Goal: Find specific page/section: Find specific page/section

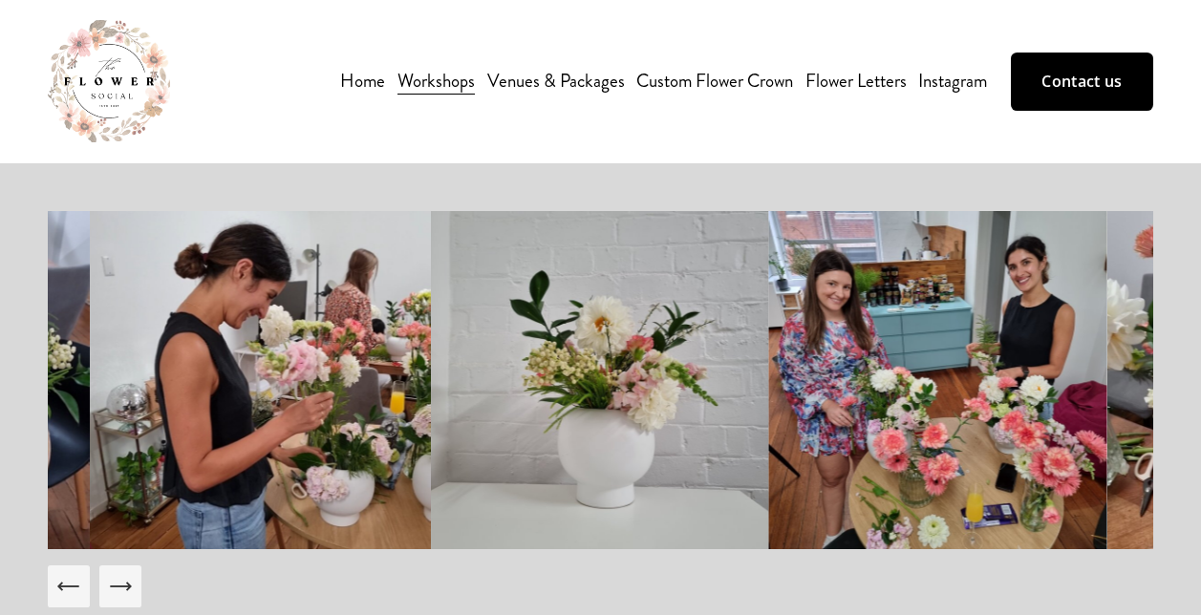
click at [583, 78] on link "Venues & Packages" at bounding box center [556, 81] width 138 height 32
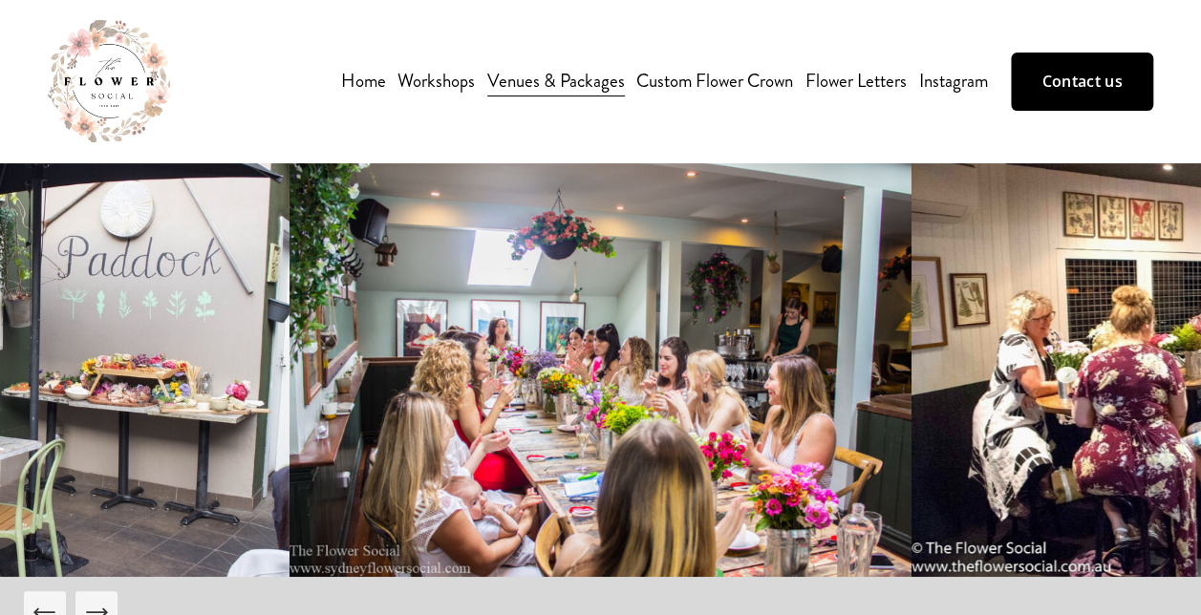
scroll to position [29, 0]
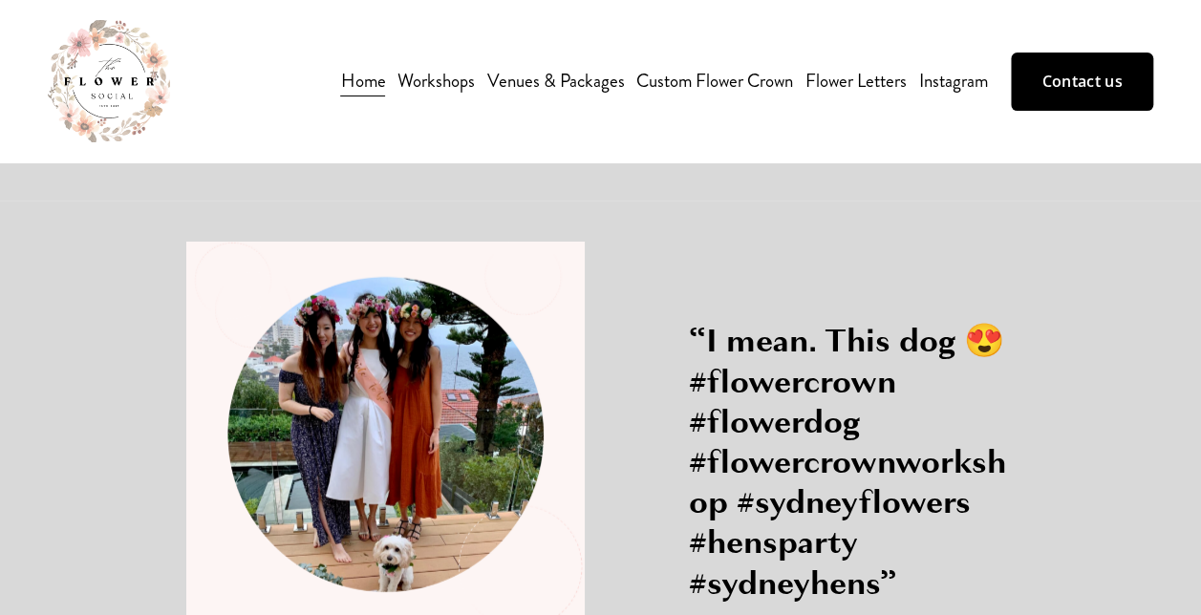
scroll to position [2286, 0]
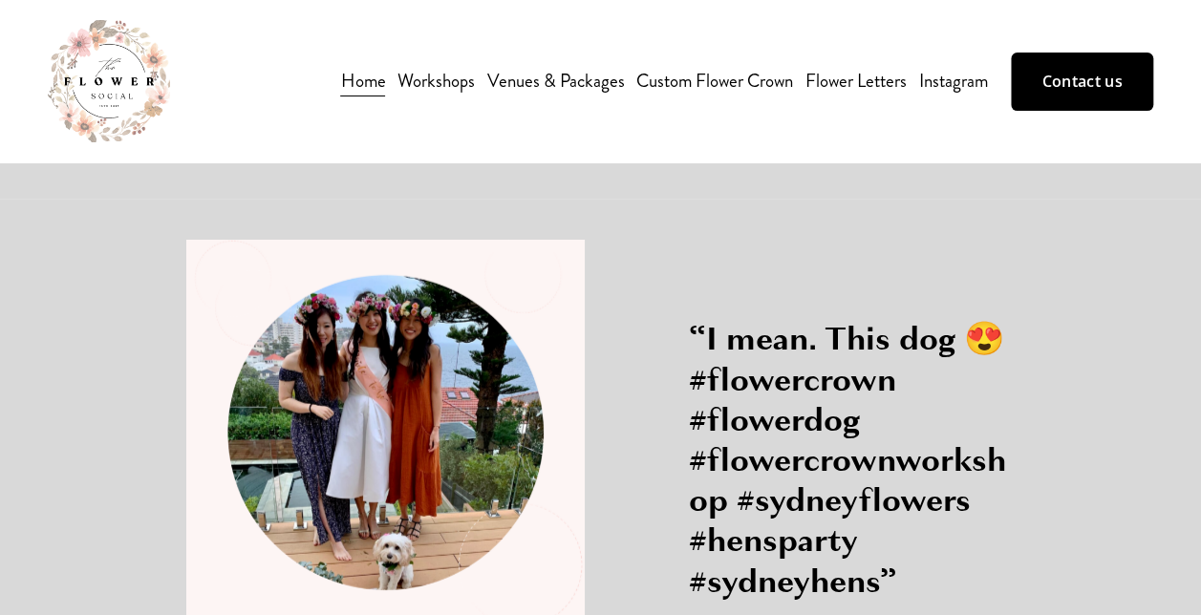
click at [522, 82] on link "Venues & Packages" at bounding box center [556, 81] width 138 height 32
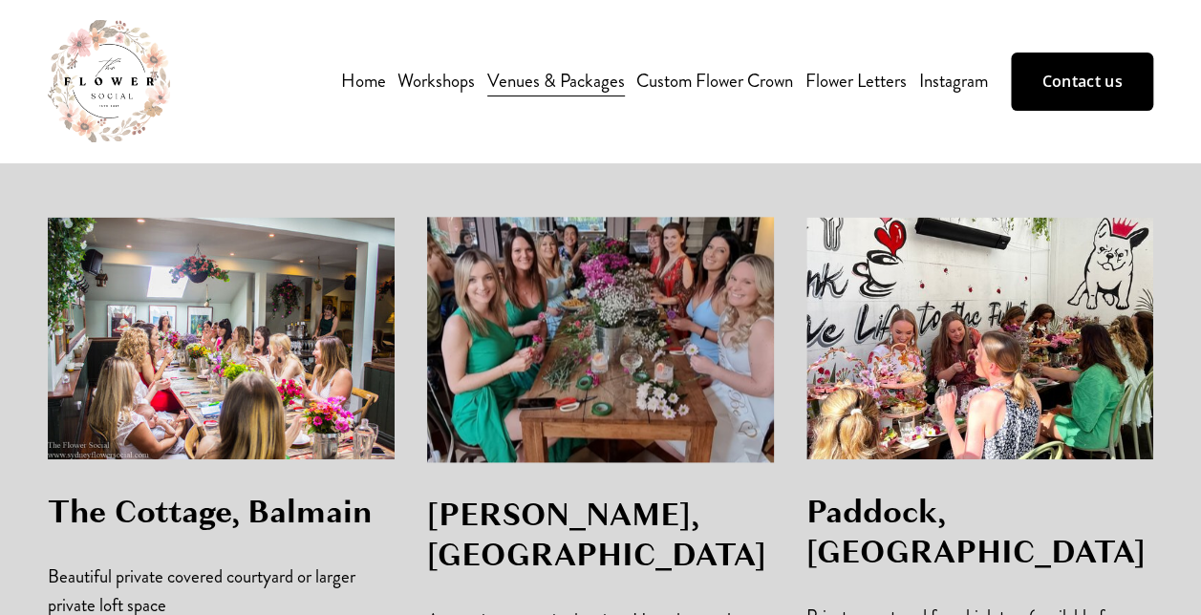
scroll to position [1179, 0]
